Goal: Information Seeking & Learning: Learn about a topic

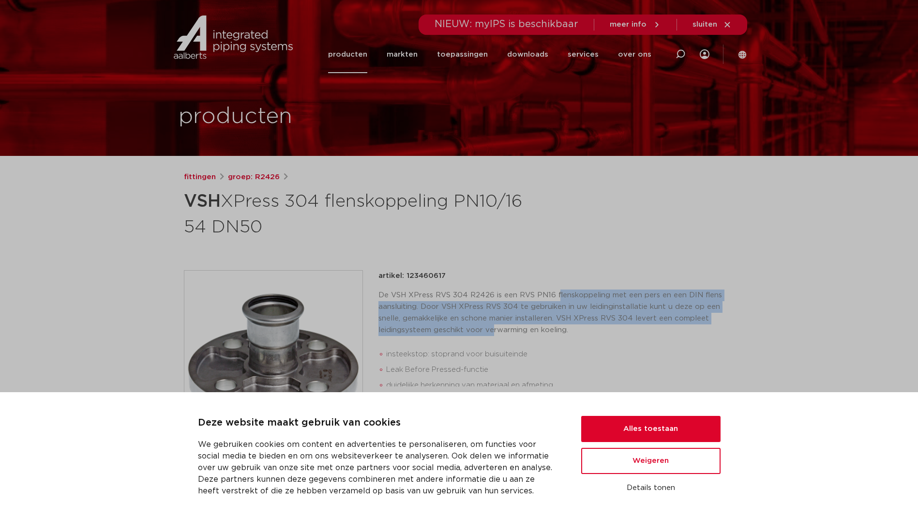
click at [494, 332] on p "De VSH XPress RVS 304 R2426 is een RVS PN16 flenskoppeling met een pers en een …" at bounding box center [556, 312] width 356 height 46
click at [648, 467] on button "Weigeren" at bounding box center [650, 461] width 139 height 26
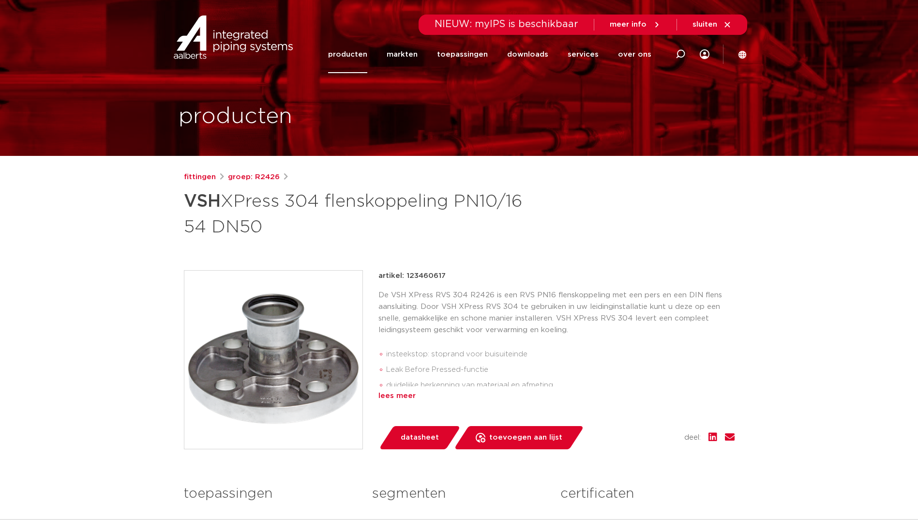
click at [393, 396] on div "lees meer" at bounding box center [556, 396] width 356 height 12
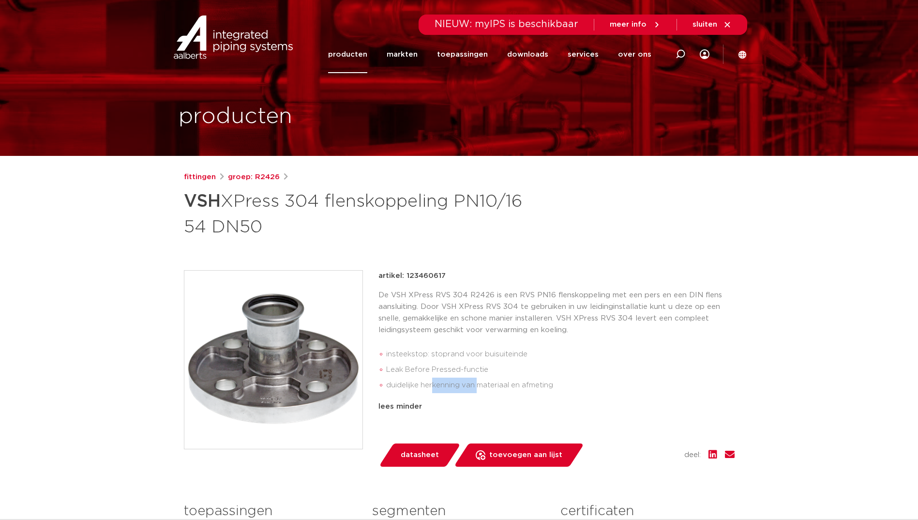
drag, startPoint x: 449, startPoint y: 387, endPoint x: 478, endPoint y: 388, distance: 29.5
click at [478, 388] on li "duidelijke herkenning van materiaal en afmeting" at bounding box center [560, 385] width 348 height 15
drag, startPoint x: 478, startPoint y: 388, endPoint x: 463, endPoint y: 369, distance: 24.8
click at [463, 369] on li "Leak Before Pressed-functie" at bounding box center [560, 369] width 348 height 15
drag, startPoint x: 463, startPoint y: 369, endPoint x: 490, endPoint y: 389, distance: 34.0
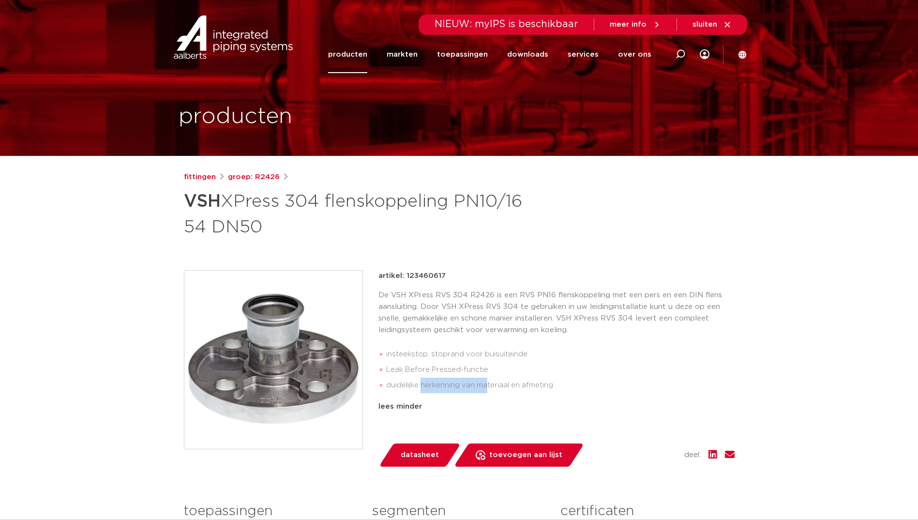
click at [490, 389] on li "duidelijke herkenning van materiaal en afmeting" at bounding box center [560, 385] width 348 height 15
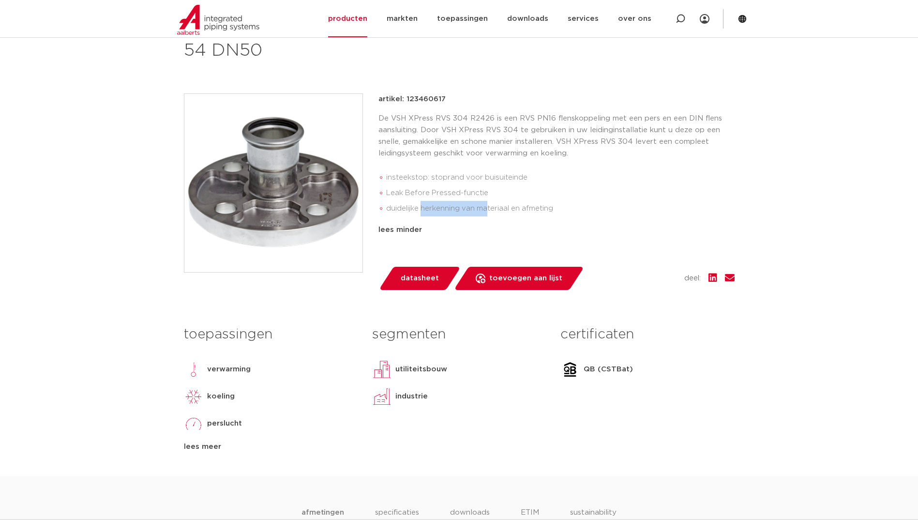
scroll to position [194, 0]
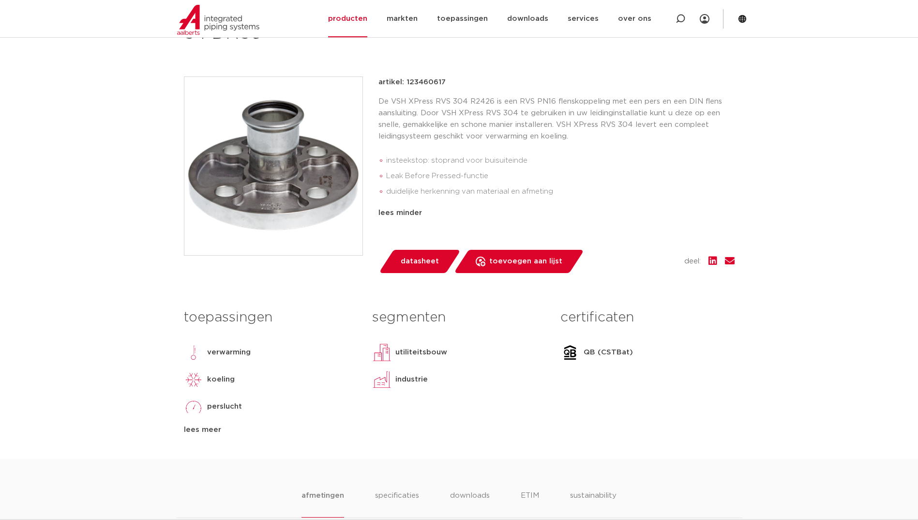
click at [200, 430] on div "lees meer" at bounding box center [271, 430] width 174 height 12
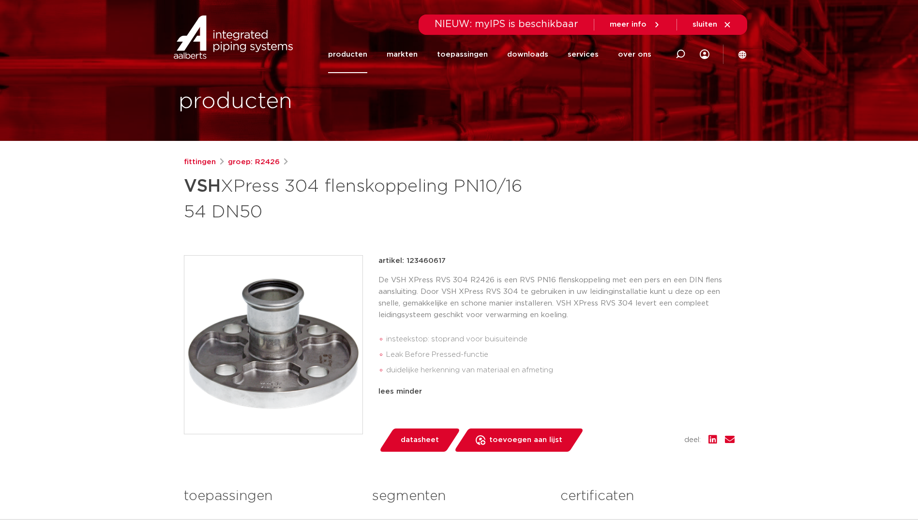
scroll to position [0, 0]
